Goal: Task Accomplishment & Management: Complete application form

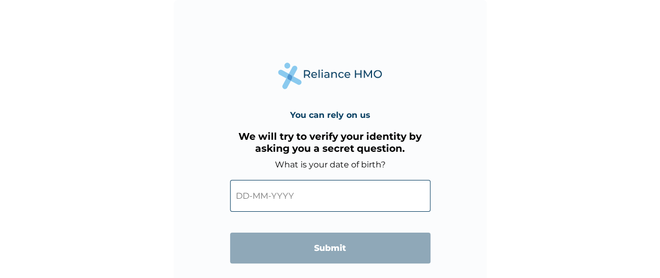
scroll to position [34, 0]
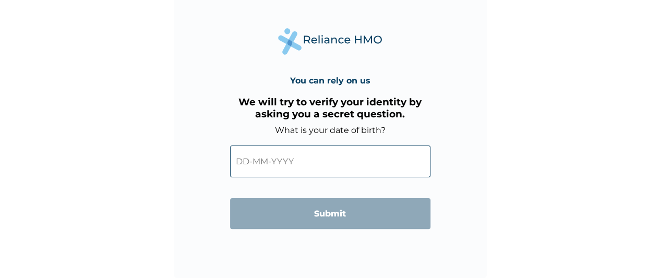
click at [264, 160] on input "text" at bounding box center [330, 161] width 200 height 32
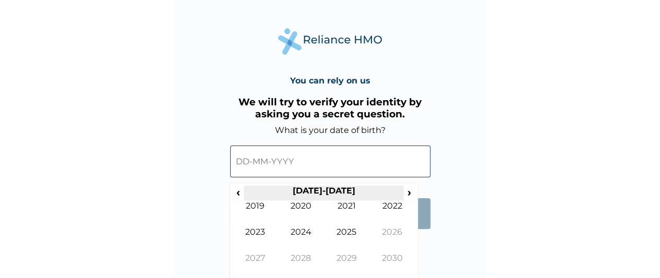
click at [339, 191] on th "2020-2029" at bounding box center [324, 193] width 160 height 15
click at [236, 194] on span "‹" at bounding box center [238, 192] width 11 height 13
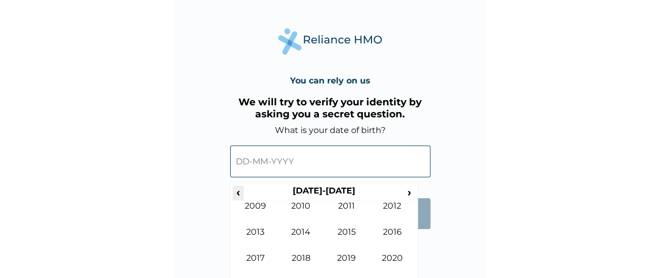
click at [236, 193] on span "‹" at bounding box center [238, 192] width 11 height 13
click at [413, 195] on span "›" at bounding box center [409, 192] width 11 height 13
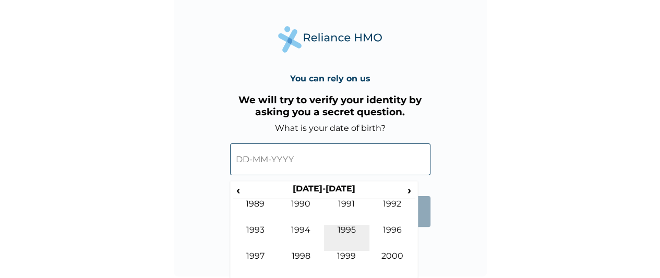
scroll to position [38, 0]
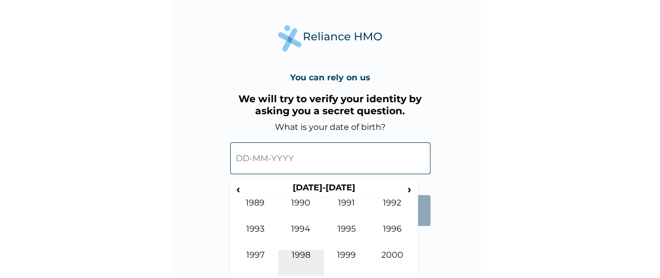
click at [300, 257] on td "1998" at bounding box center [301, 263] width 46 height 26
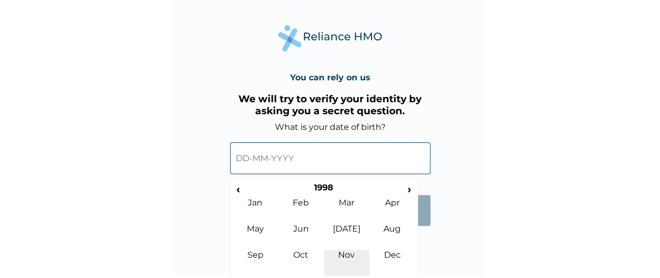
click at [347, 255] on td "Nov" at bounding box center [347, 263] width 46 height 26
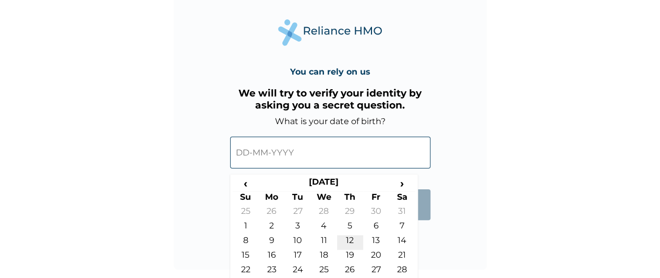
scroll to position [62, 0]
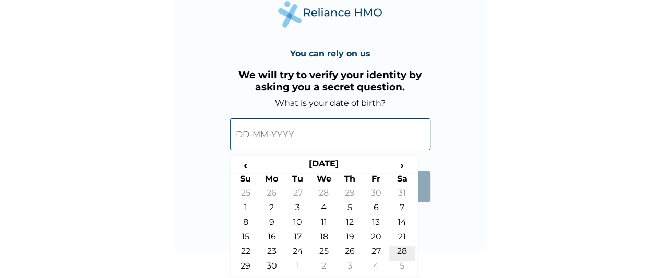
click at [410, 253] on td "28" at bounding box center [402, 253] width 26 height 15
type input "28-11-1998"
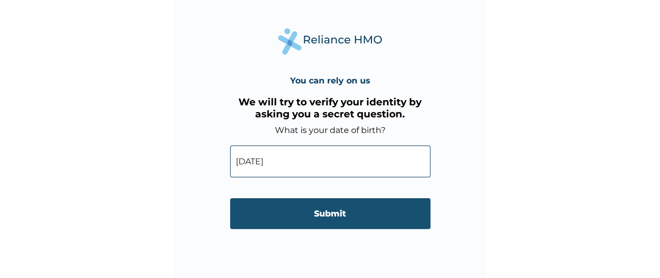
click at [319, 211] on input "Submit" at bounding box center [330, 213] width 200 height 31
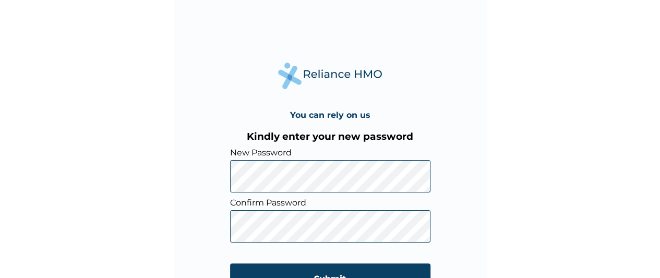
click at [216, 186] on div "You can rely on us Kindly enter your new password New Password Confirm Password…" at bounding box center [330, 156] width 313 height 313
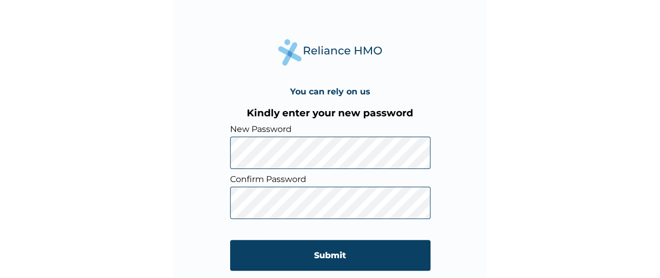
scroll to position [34, 0]
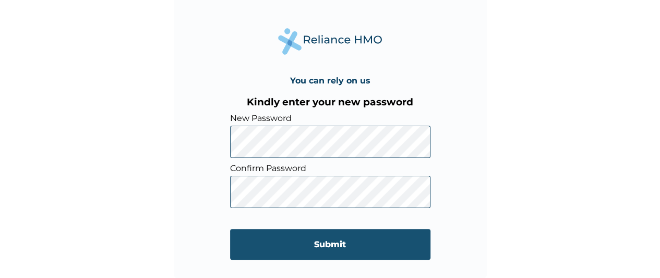
click at [306, 240] on input "Submit" at bounding box center [330, 244] width 200 height 31
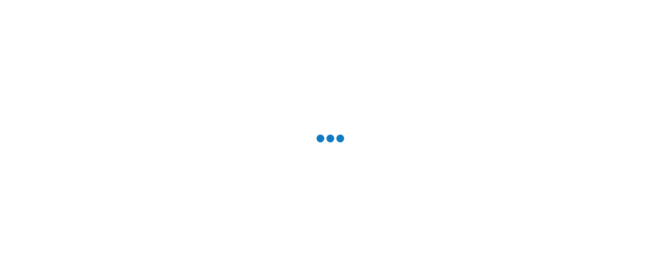
scroll to position [0, 0]
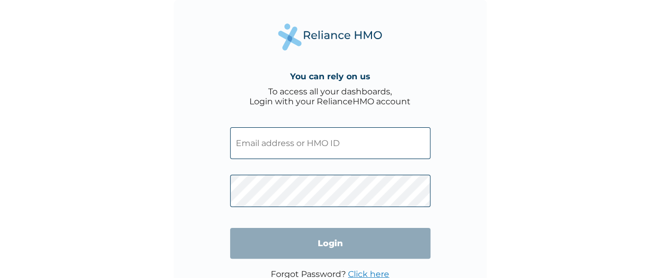
type input "festusmercy44@gmail.com"
click at [138, 67] on div "You can rely on us To access all your dashboards, Login with your RelianceHMO a…" at bounding box center [330, 139] width 660 height 278
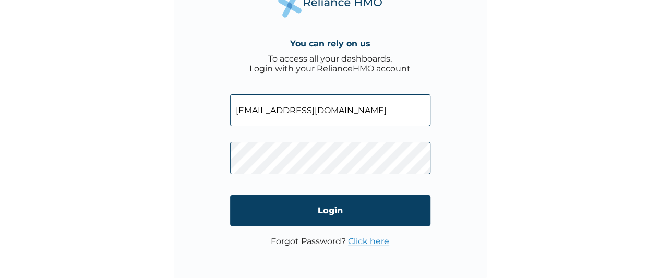
scroll to position [34, 0]
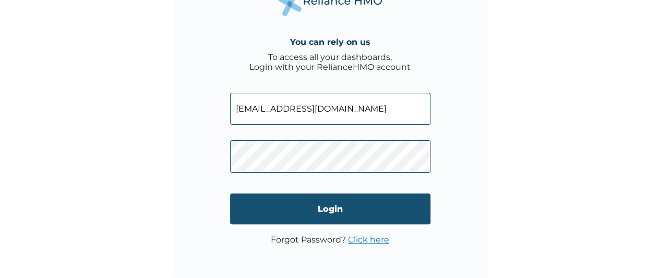
click at [320, 203] on input "Login" at bounding box center [330, 208] width 200 height 31
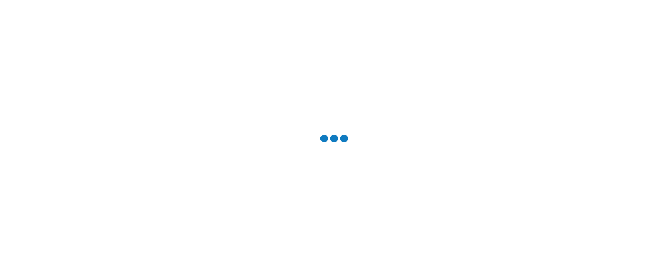
scroll to position [0, 0]
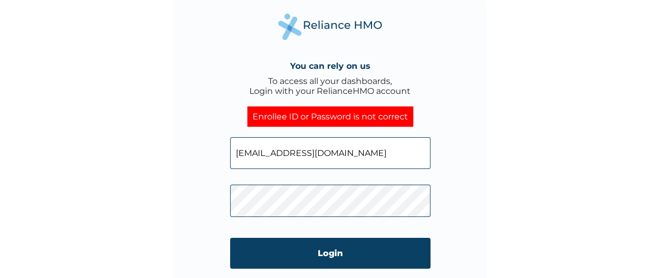
click at [204, 197] on div "You can rely on us To access all your dashboards, Login with your RelianceHMO a…" at bounding box center [330, 156] width 313 height 313
click at [284, 248] on input "Login" at bounding box center [330, 253] width 200 height 31
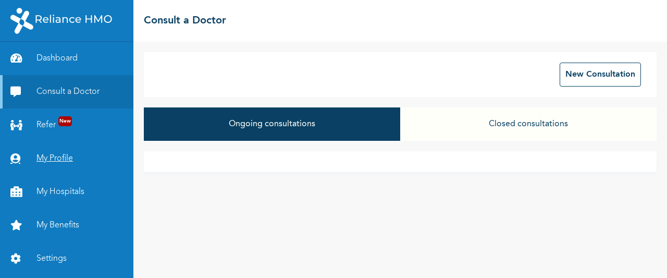
click at [49, 152] on link "My Profile" at bounding box center [66, 158] width 133 height 33
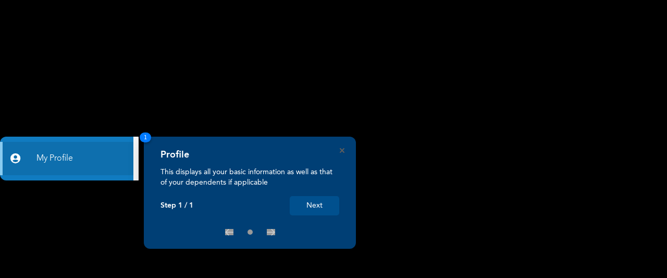
click at [312, 206] on button "Next" at bounding box center [315, 205] width 50 height 19
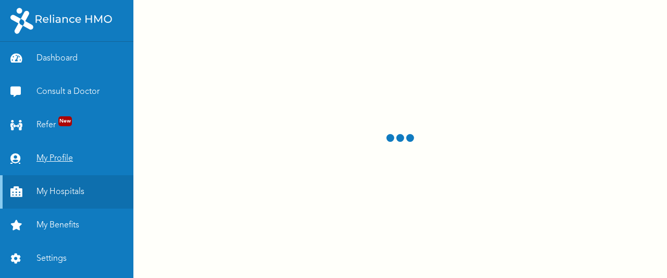
click at [57, 157] on link "My Profile" at bounding box center [66, 158] width 133 height 33
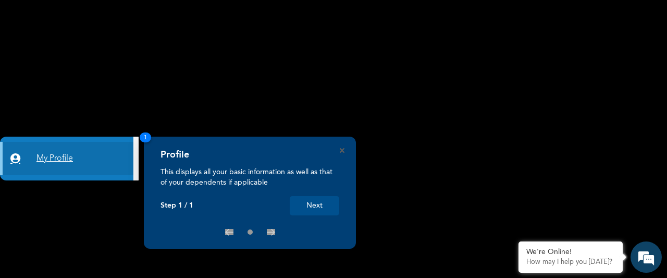
click at [58, 158] on link "My Profile" at bounding box center [66, 158] width 133 height 33
click at [305, 206] on button "Next" at bounding box center [315, 205] width 50 height 19
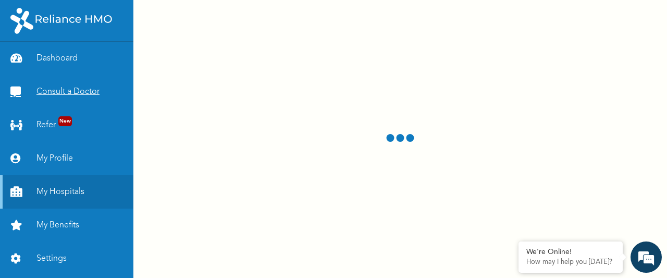
click at [75, 92] on link "Consult a Doctor" at bounding box center [66, 91] width 133 height 33
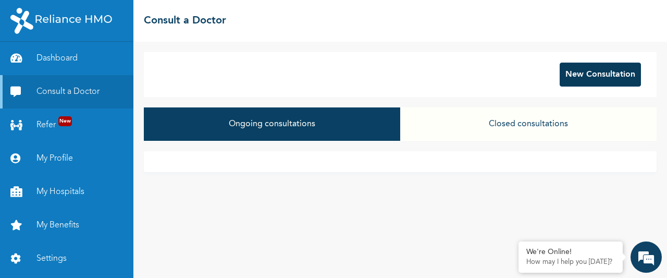
click at [591, 71] on button "New Consultation" at bounding box center [600, 75] width 81 height 24
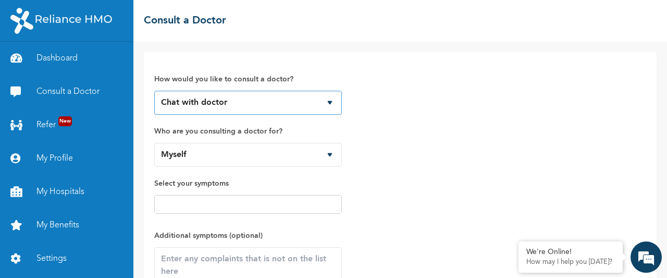
click at [246, 99] on select "Chat with doctor Phone Call" at bounding box center [248, 103] width 188 height 24
click at [154, 91] on select "Chat with doctor Phone Call" at bounding box center [248, 103] width 188 height 24
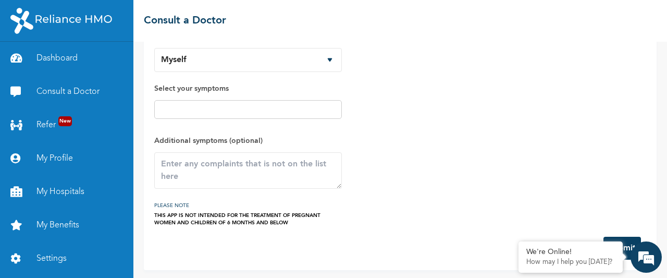
scroll to position [96, 0]
click at [204, 107] on input "text" at bounding box center [247, 108] width 181 height 13
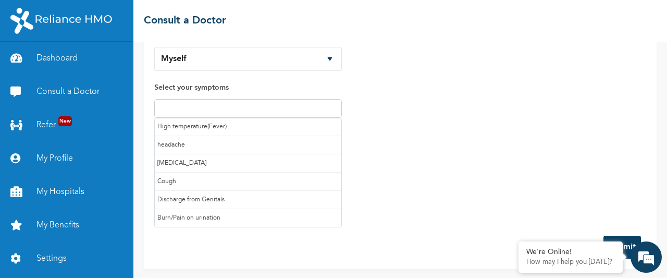
scroll to position [0, 0]
type input "b"
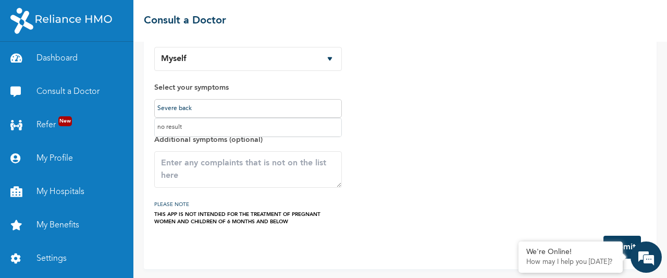
type input "Severe back"
click at [477, 110] on div "How would you like to consult a doctor? Chat with doctor Phone Call Who are you…" at bounding box center [400, 96] width 492 height 259
click at [193, 173] on textarea at bounding box center [248, 169] width 188 height 37
type textarea "Severe pain at the middle of my back"
click at [628, 239] on button "Submit" at bounding box center [623, 247] width 38 height 23
